Goal: Transaction & Acquisition: Purchase product/service

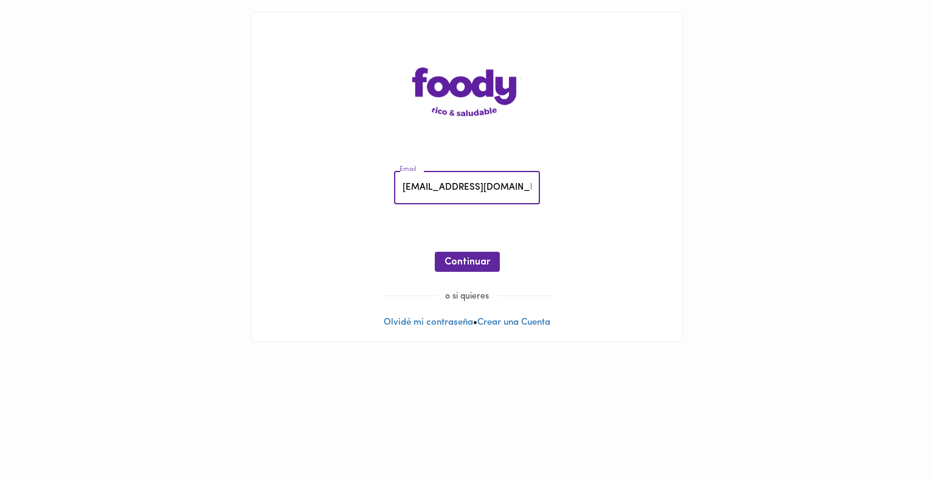
type input "[EMAIL_ADDRESS][DOMAIN_NAME]"
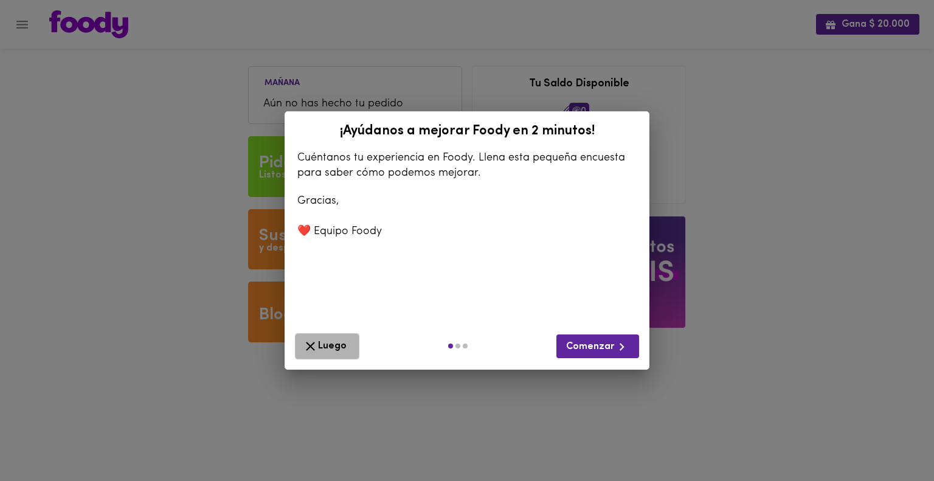
click at [347, 341] on span "Luego" at bounding box center [327, 346] width 49 height 15
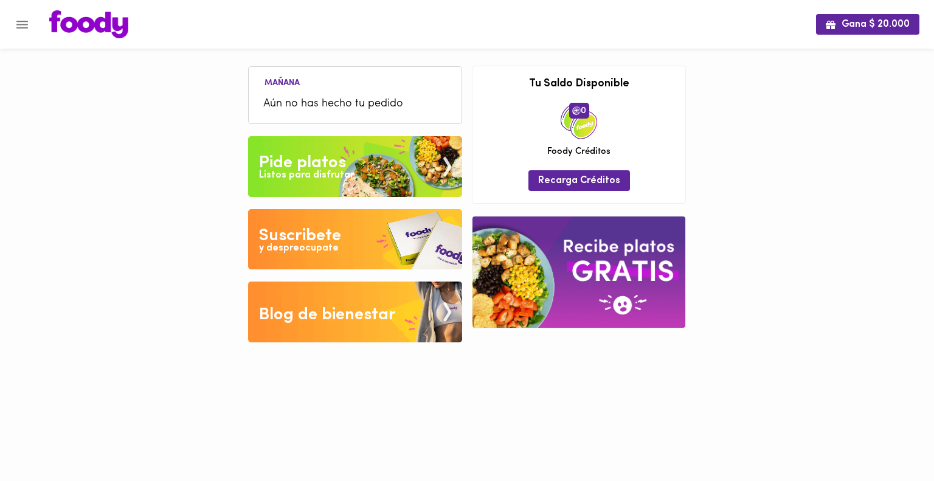
click at [342, 160] on div "Pide platos" at bounding box center [302, 163] width 87 height 24
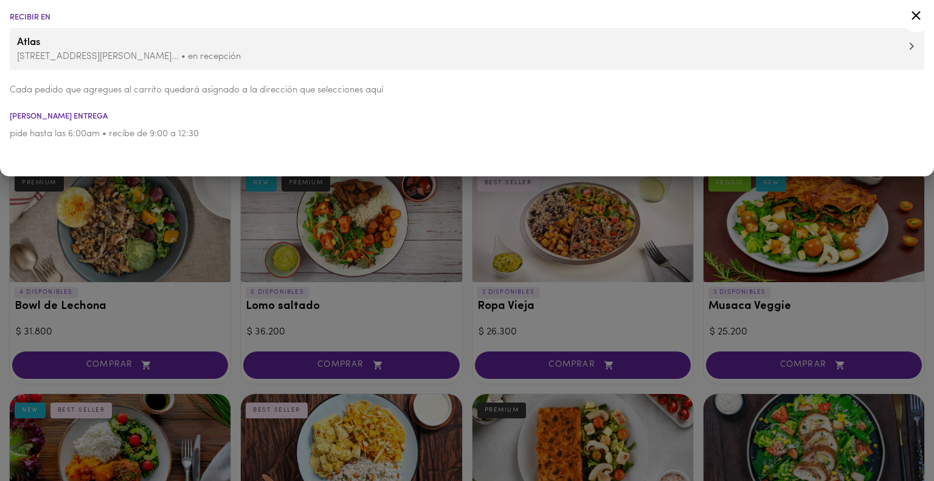
click at [924, 16] on div at bounding box center [917, 17] width 30 height 29
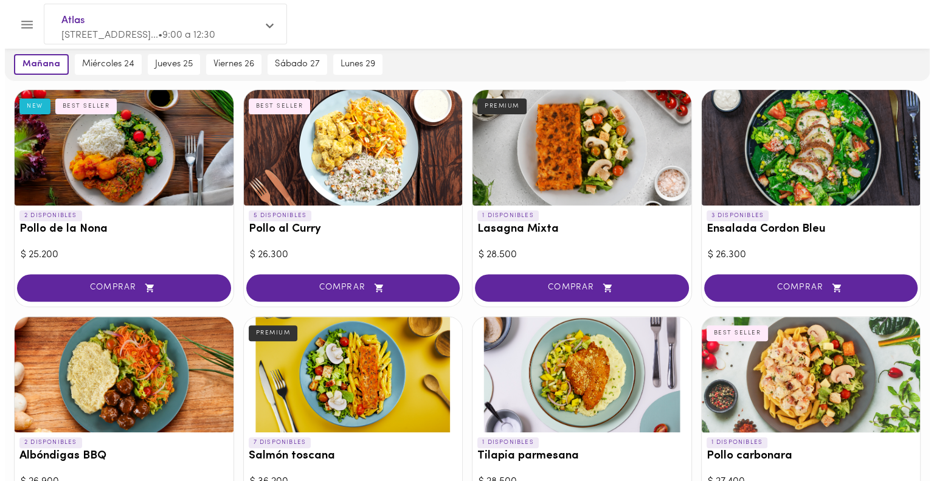
scroll to position [253, 0]
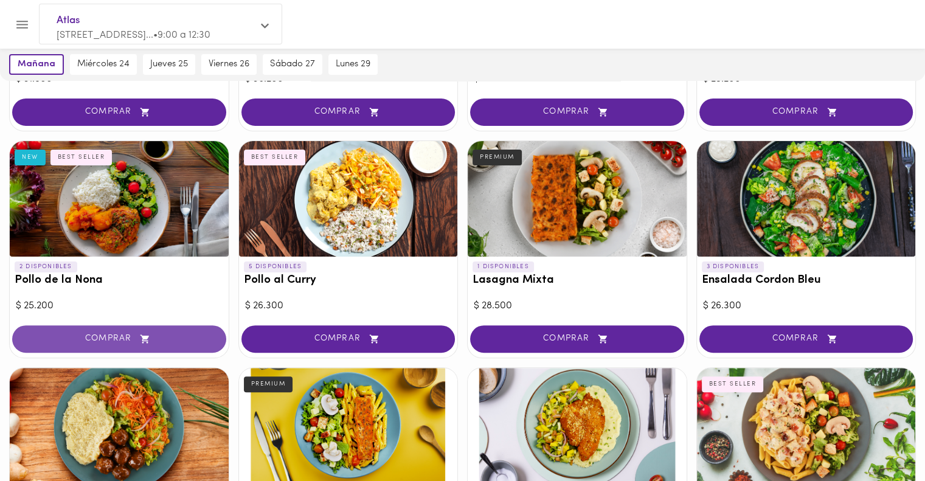
click at [163, 338] on span "COMPRAR" at bounding box center [119, 339] width 184 height 10
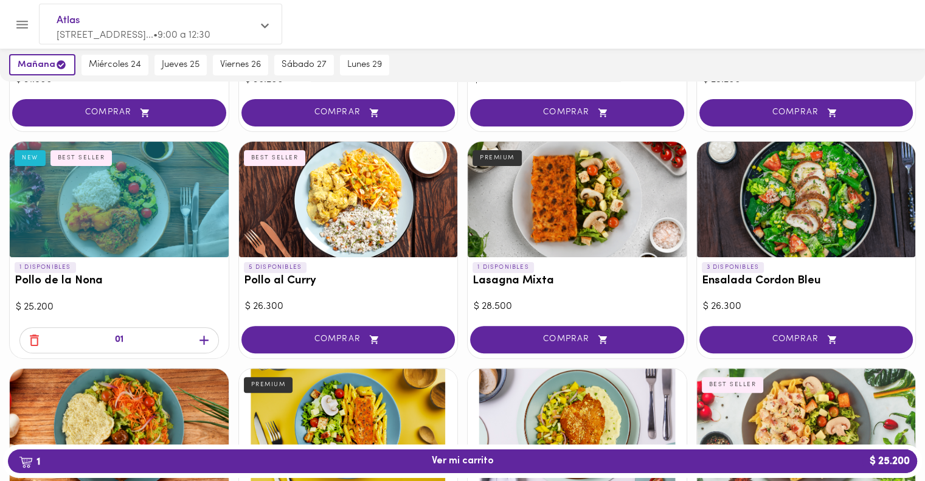
click at [404, 474] on div "1 Ver mi carrito $ 25.200" at bounding box center [462, 461] width 919 height 33
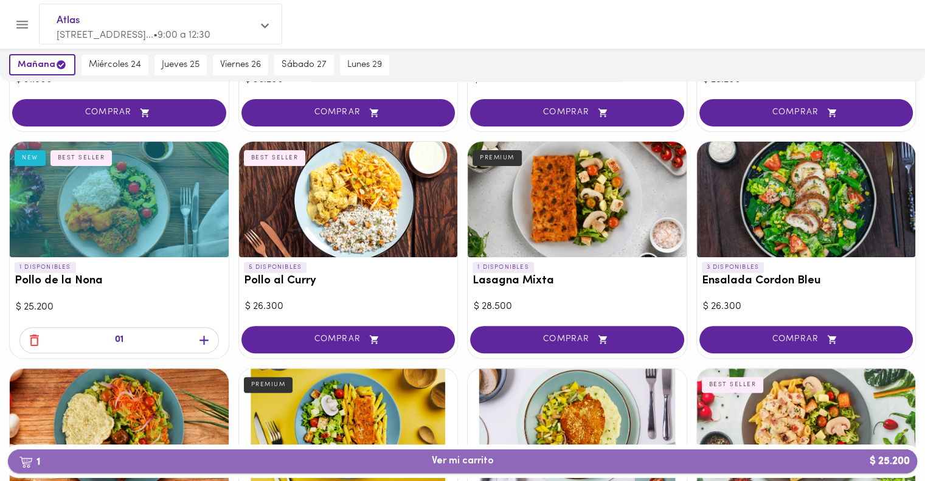
click at [431, 469] on button "1 Ver mi carrito $ 25.200" at bounding box center [462, 462] width 909 height 24
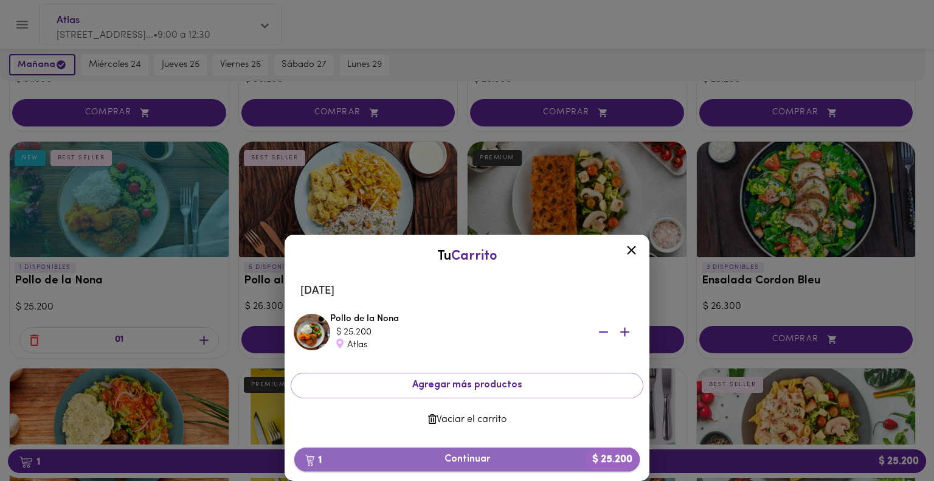
click at [511, 458] on span "1 Continuar $ 25.200" at bounding box center [467, 460] width 326 height 12
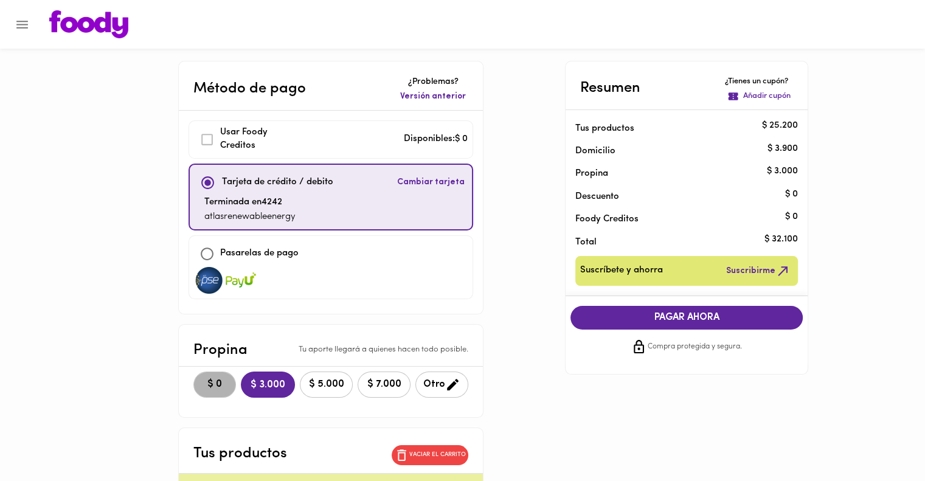
click at [193, 372] on button "$ 0" at bounding box center [214, 385] width 43 height 26
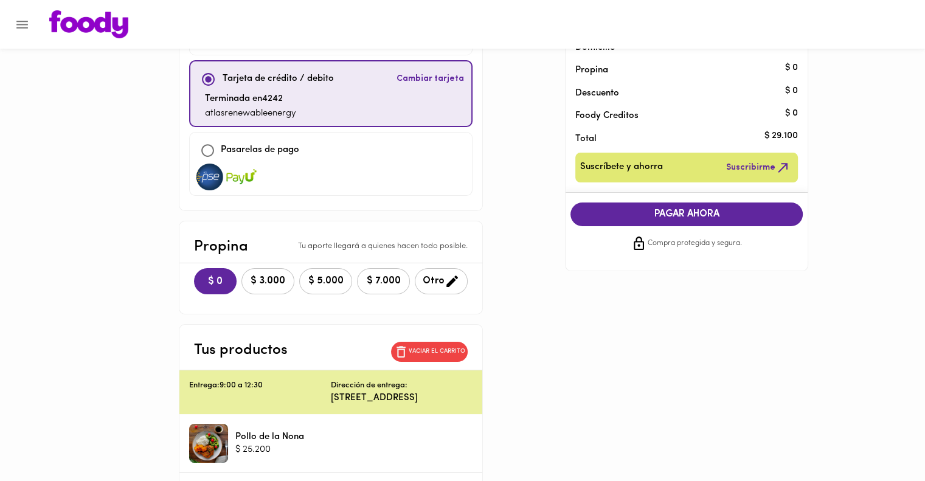
scroll to position [77, 0]
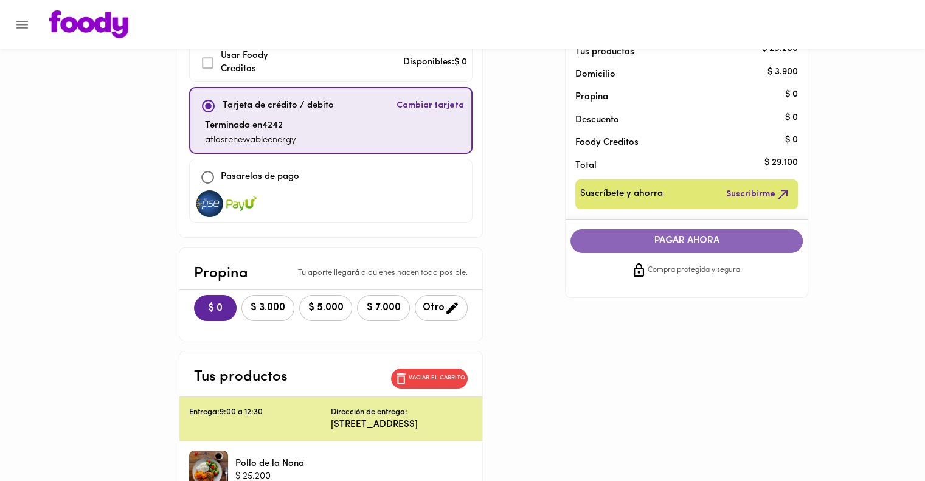
click at [631, 234] on button "PAGAR AHORA" at bounding box center [687, 241] width 232 height 24
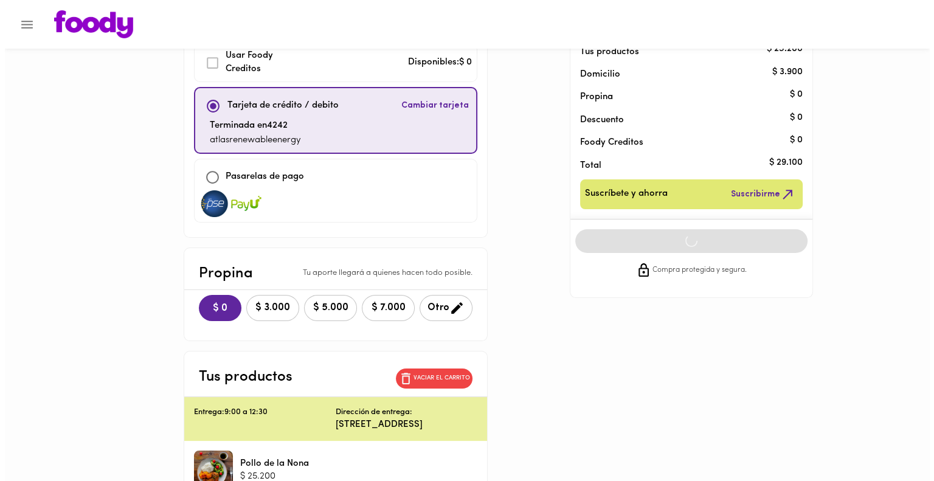
scroll to position [0, 0]
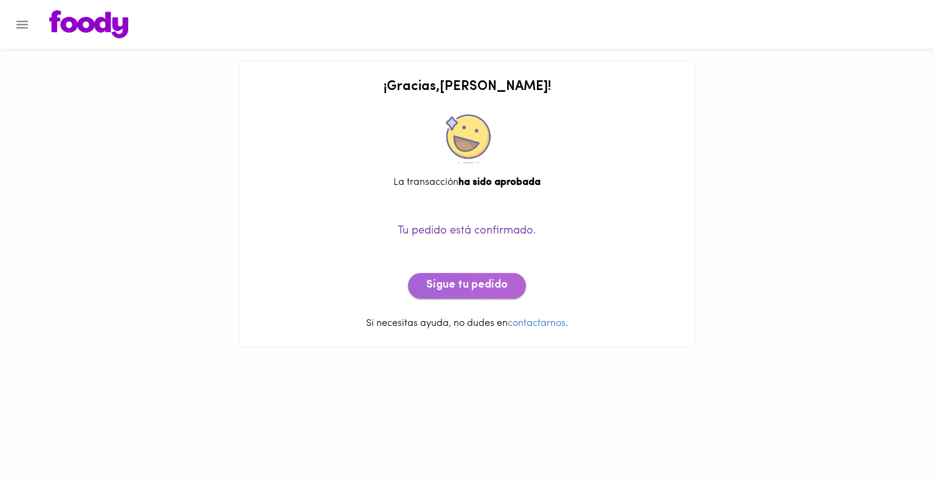
click at [444, 276] on button "Sigue tu pedido" at bounding box center [467, 286] width 118 height 26
